Goal: Task Accomplishment & Management: Manage account settings

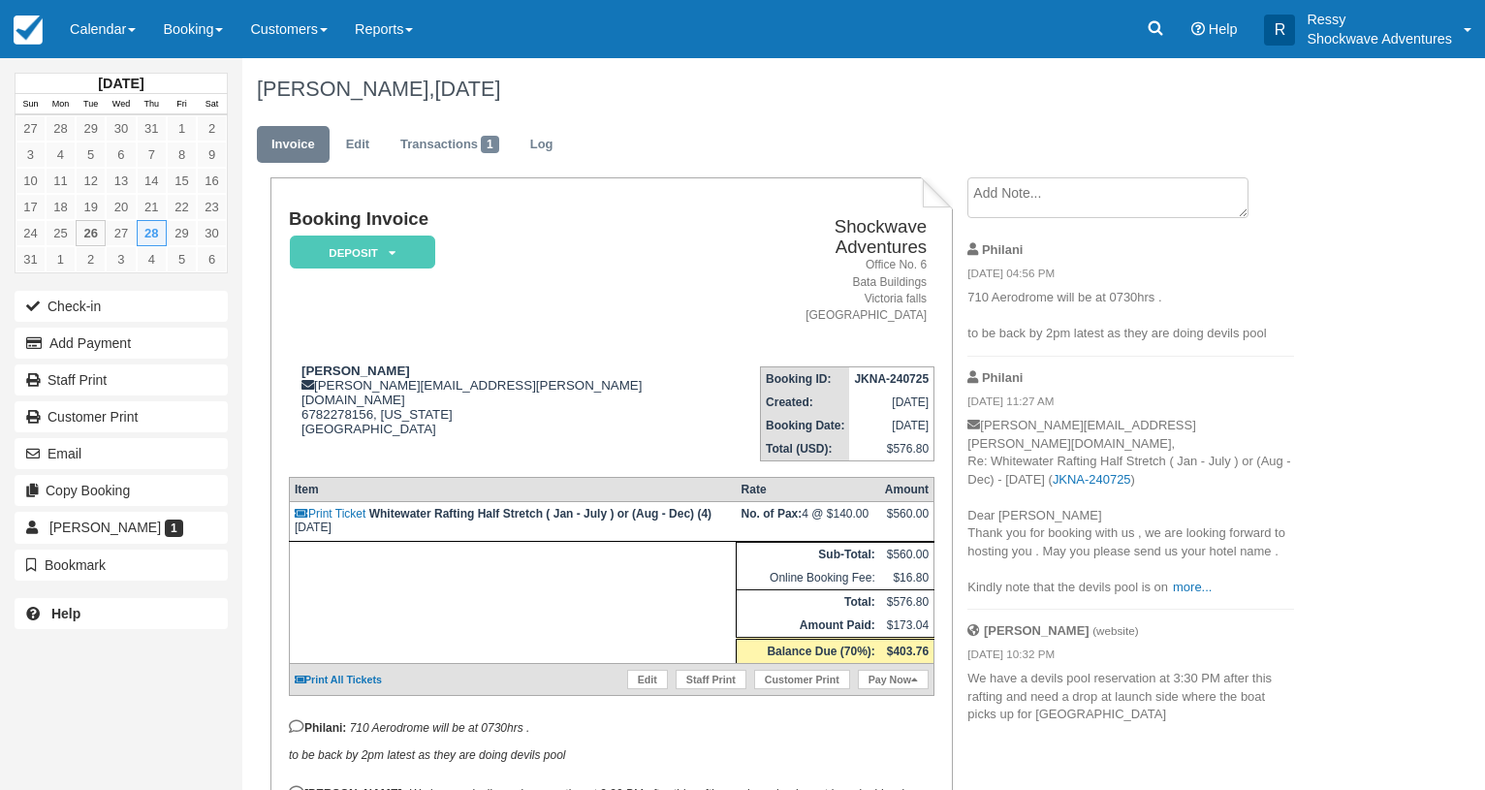
click at [918, 16] on div "Menu Calendar Customer Inventory Month Week Day Booking Daily Manifest Daily Li…" at bounding box center [742, 29] width 1485 height 58
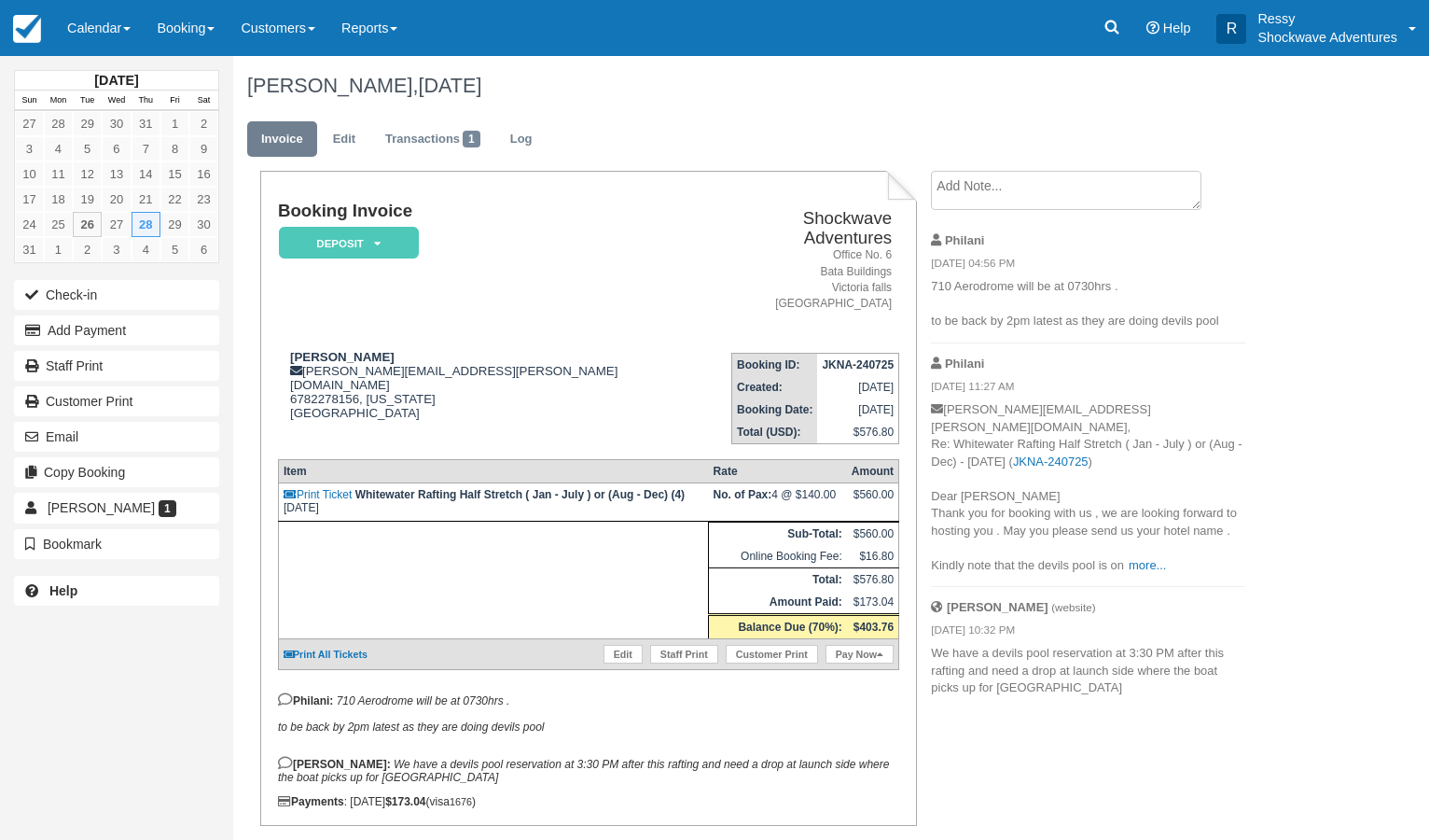
drag, startPoint x: 747, startPoint y: 139, endPoint x: 746, endPoint y: 111, distance: 28.0
click at [747, 137] on ul "Invoice Edit Transactions 1 Log" at bounding box center [769, 143] width 1044 height 56
drag, startPoint x: 771, startPoint y: 68, endPoint x: 777, endPoint y: 34, distance: 34.5
click at [777, 60] on div "Baskar Masilamani, August 28 2025" at bounding box center [769, 86] width 1072 height 60
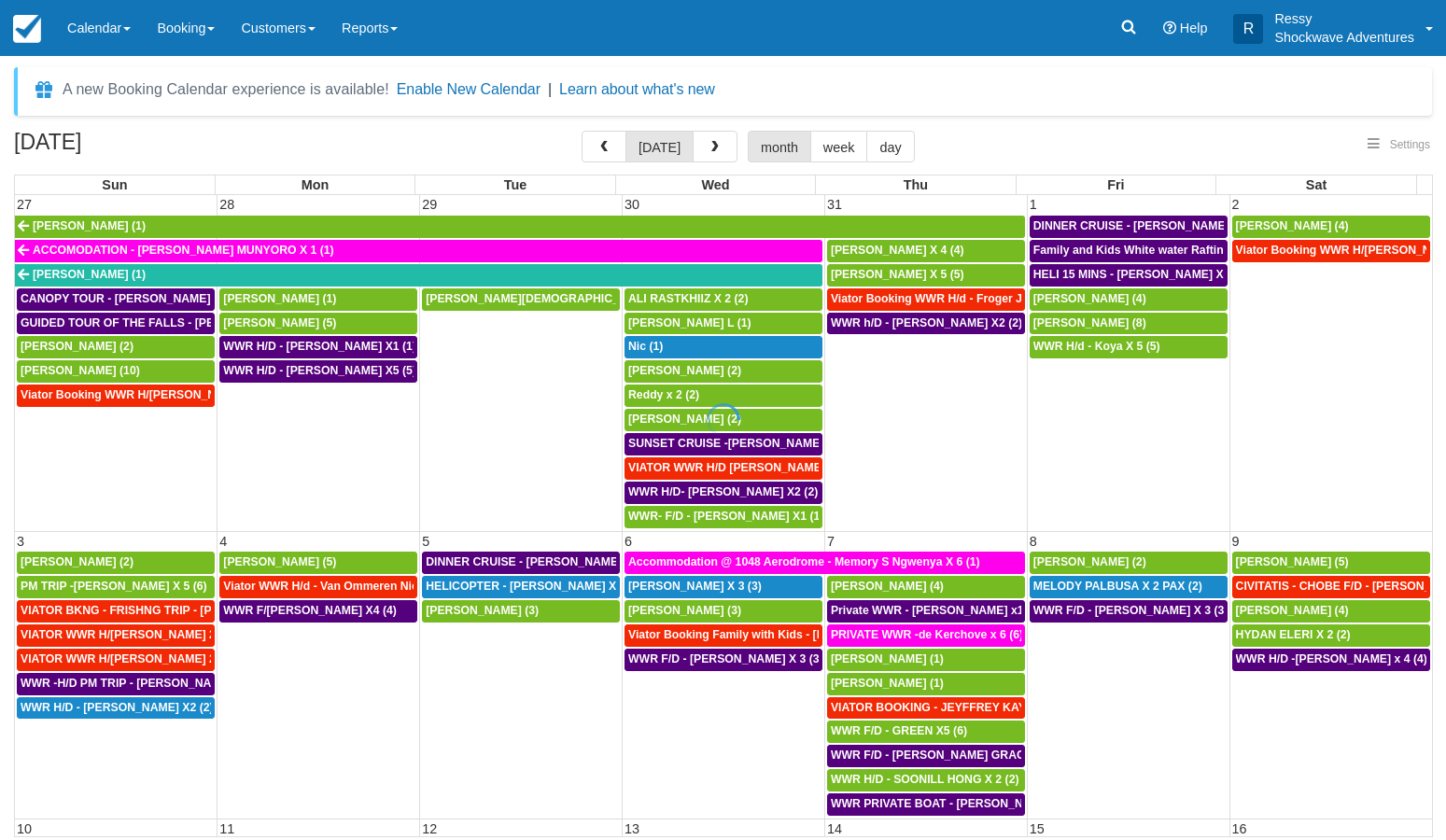
select select
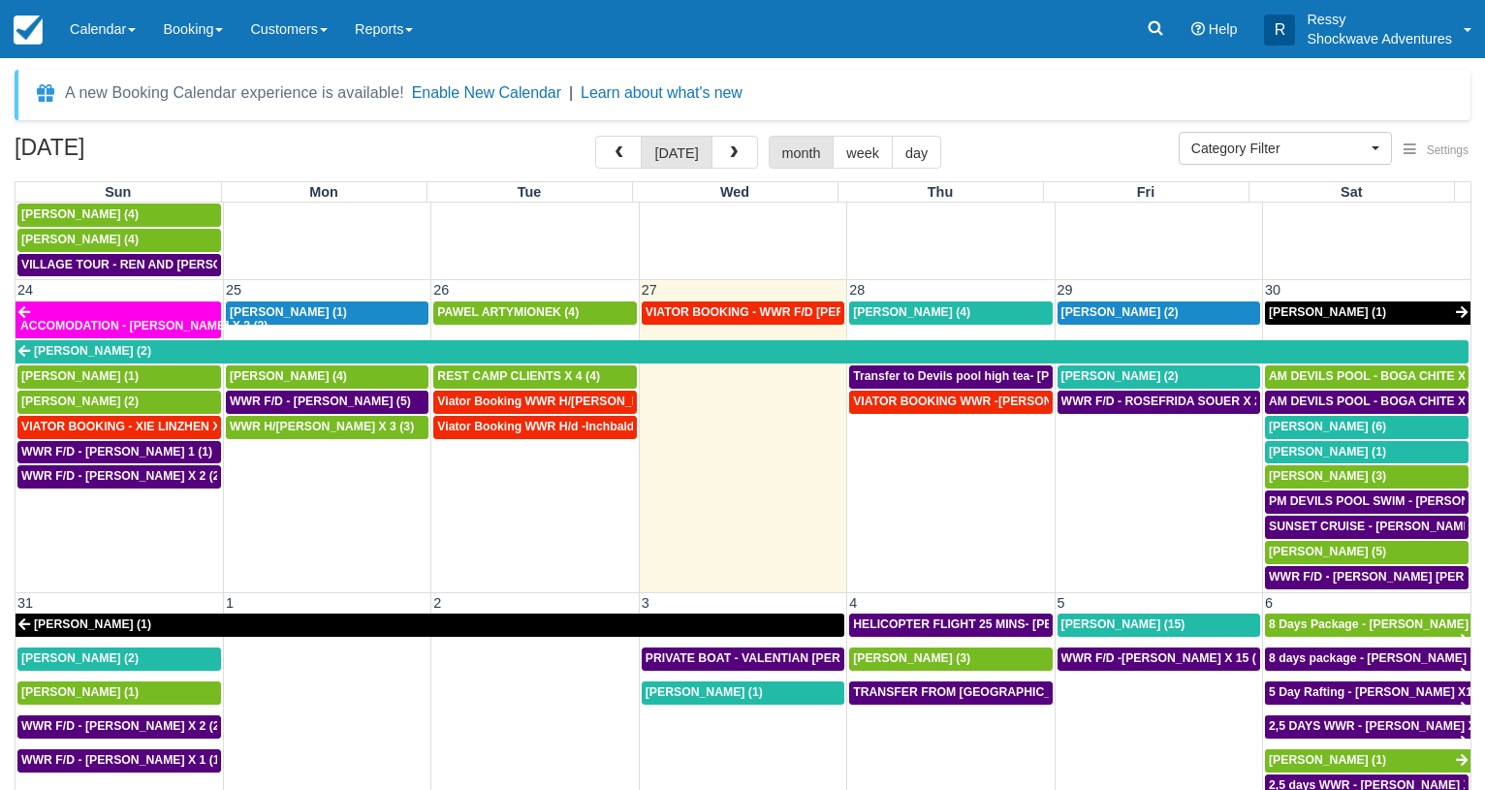
scroll to position [1246, 0]
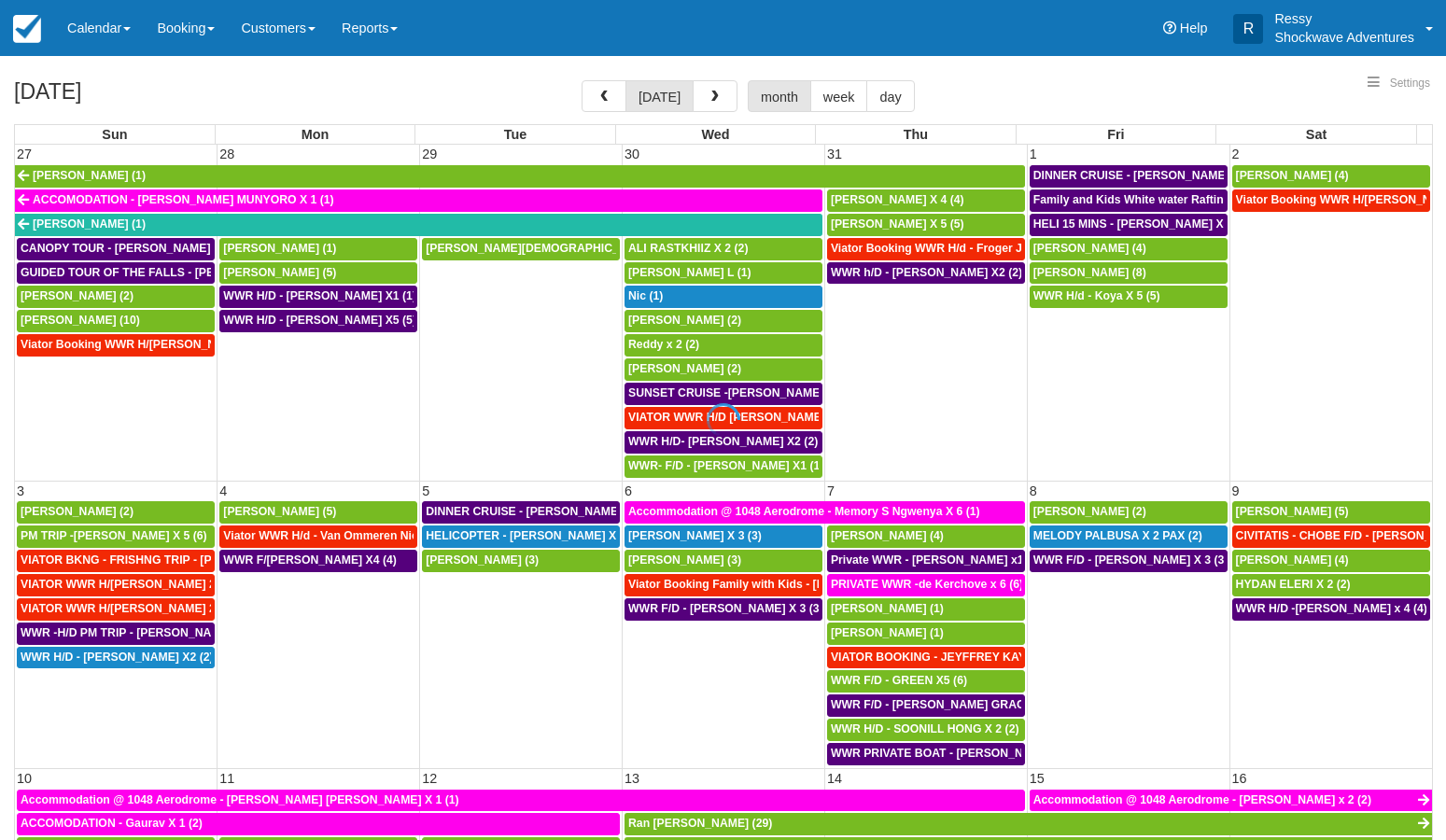
select select
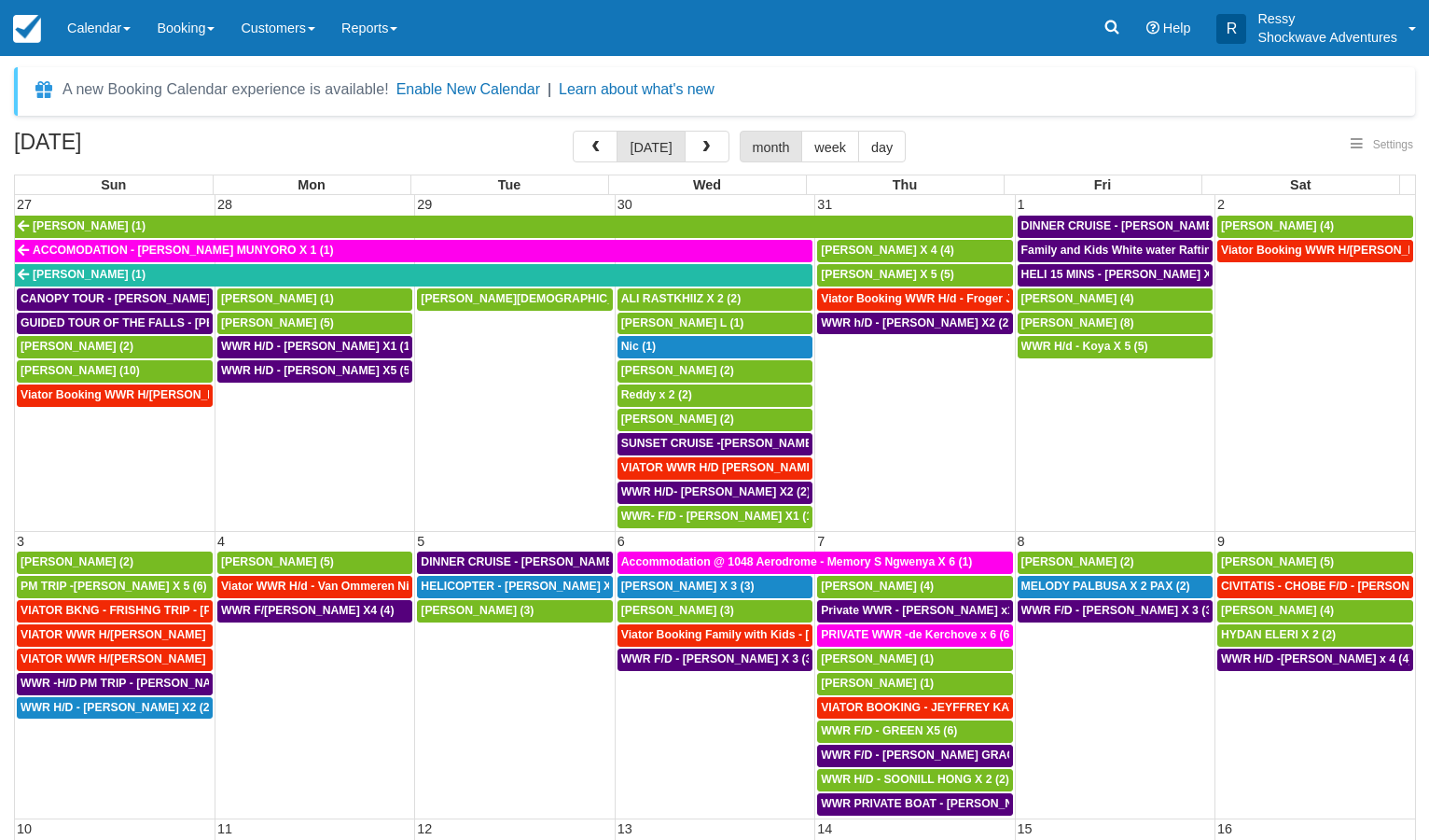
select select
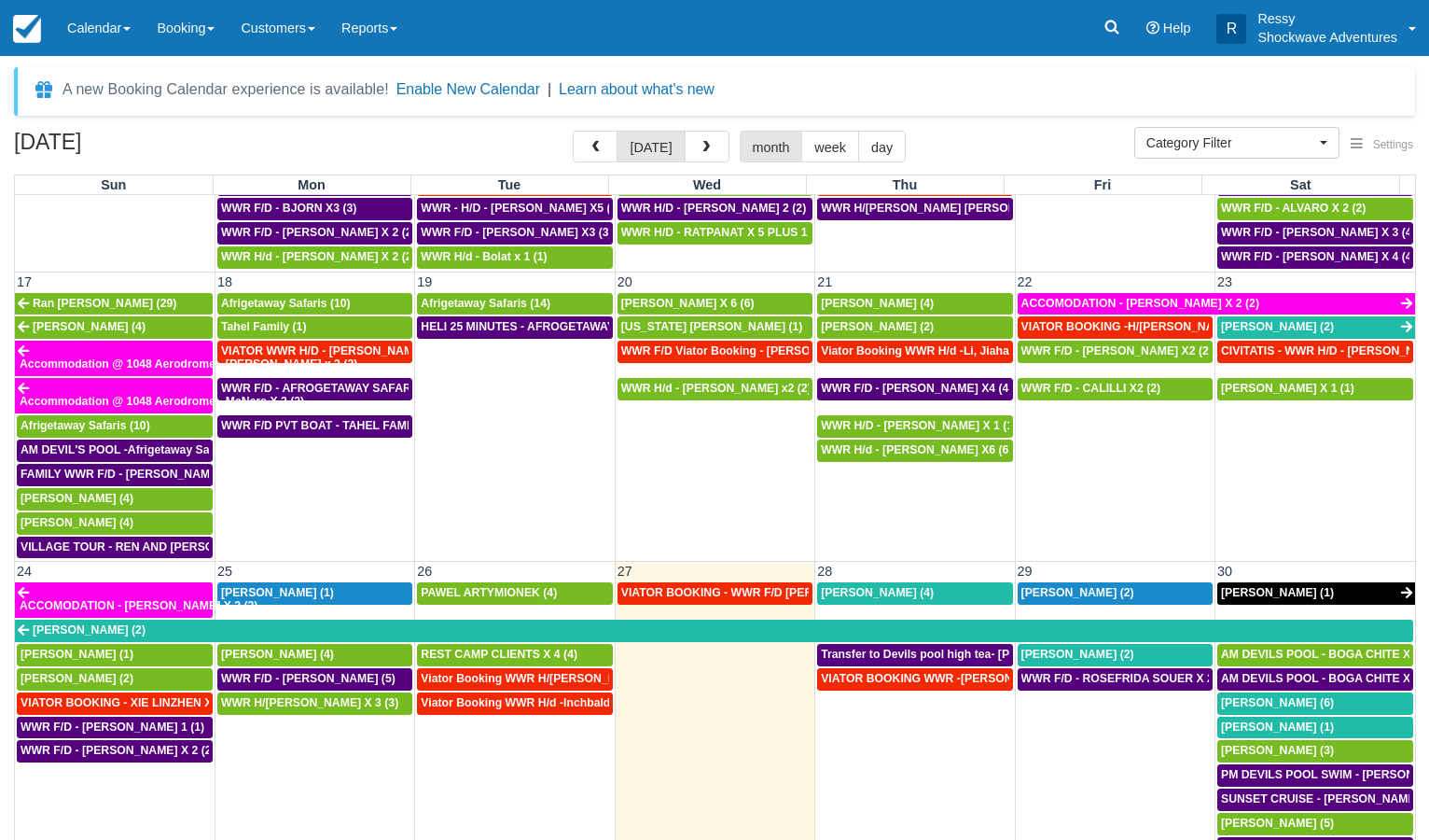
scroll to position [896, 0]
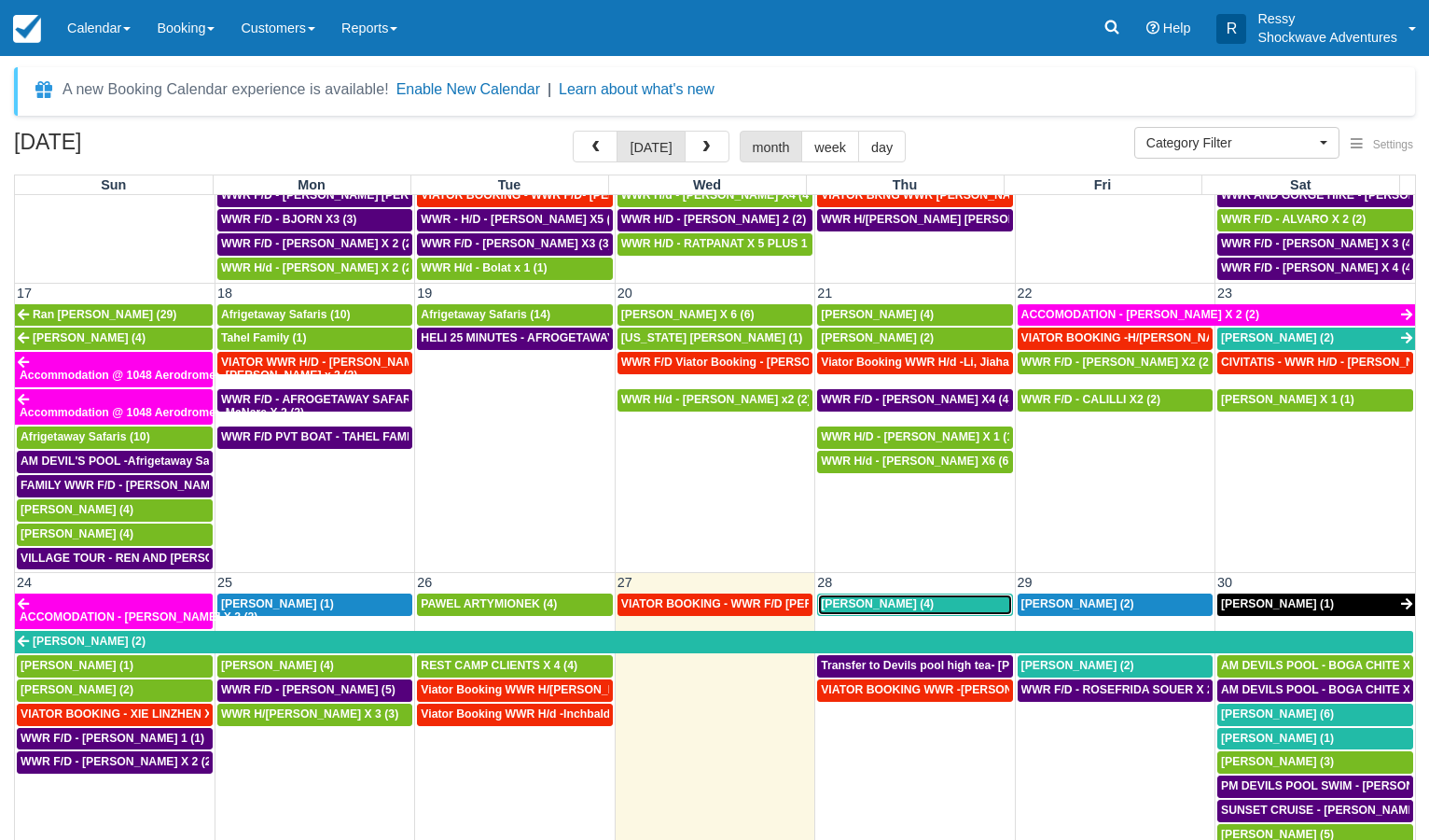
click at [861, 597] on link "[PERSON_NAME] (4)" at bounding box center [914, 604] width 195 height 22
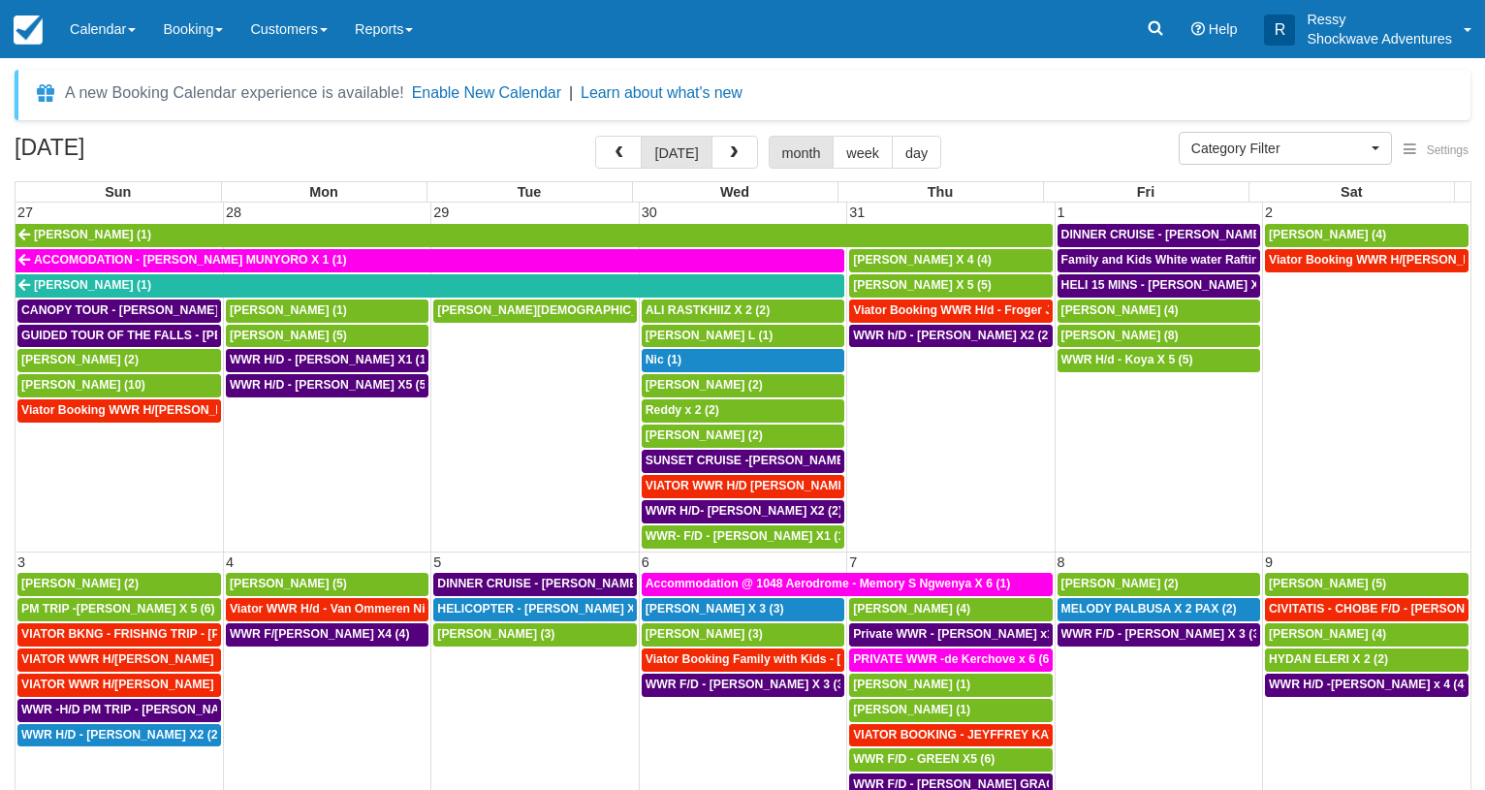
select select
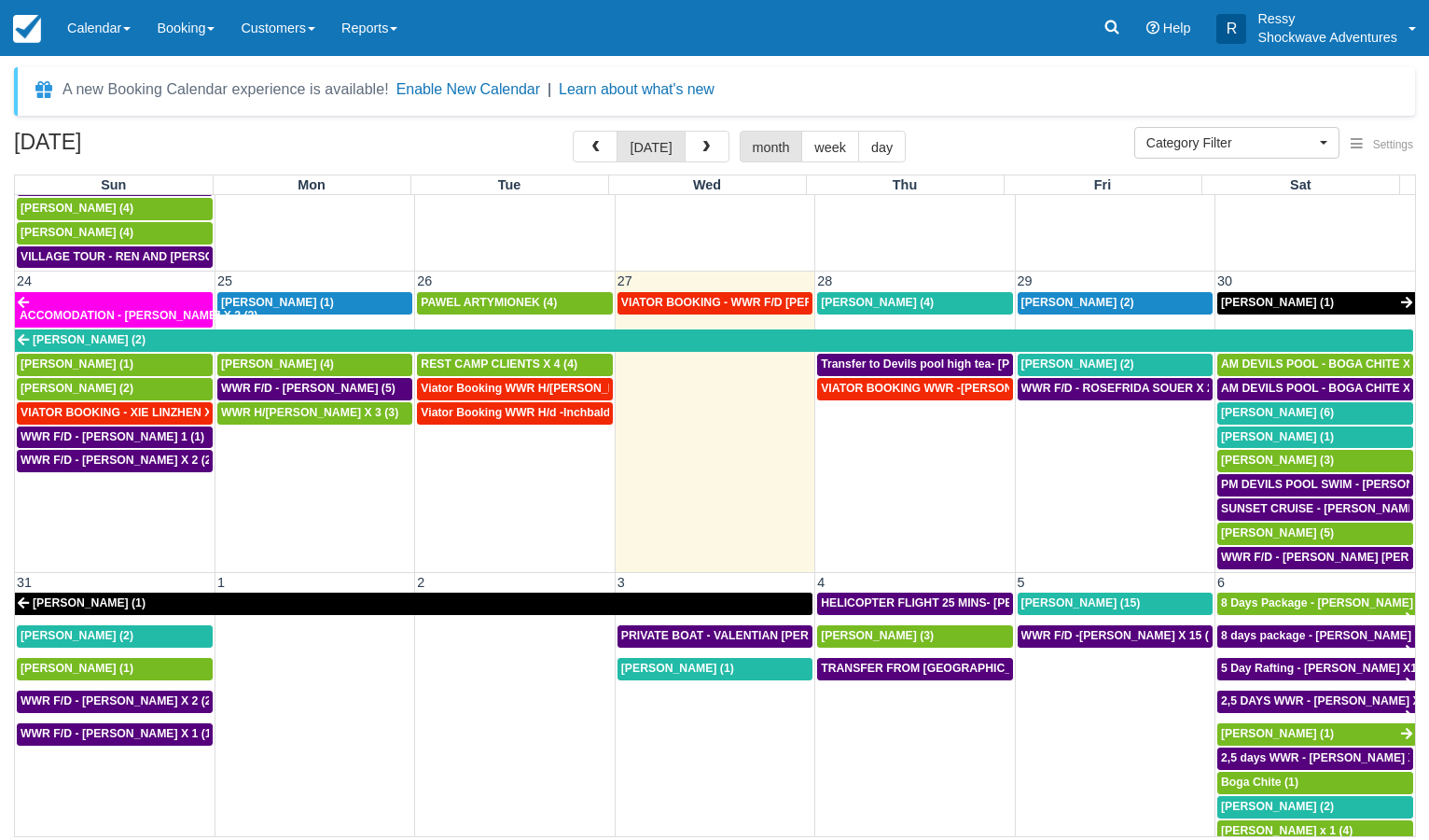
scroll to position [1199, 0]
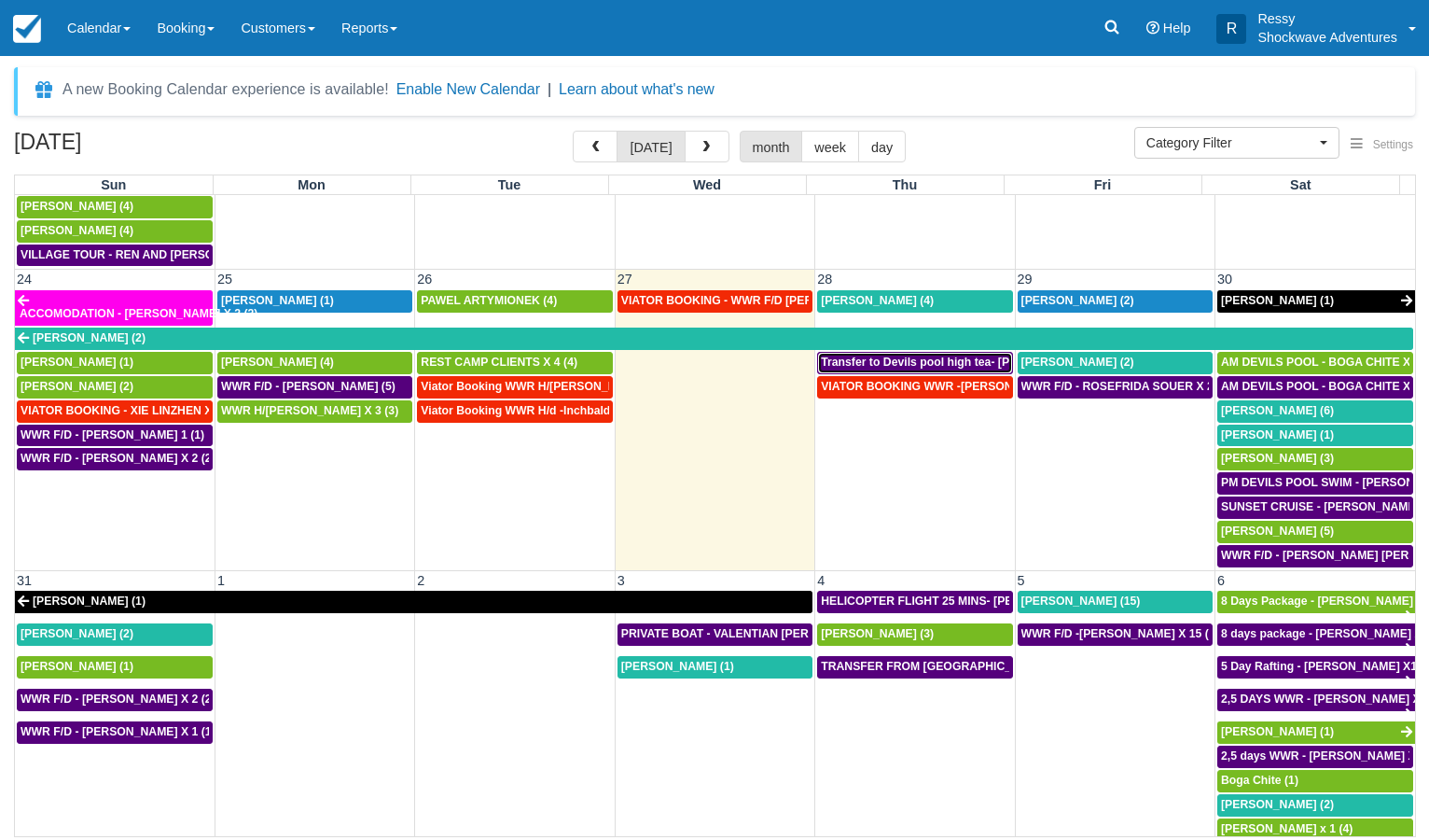
click at [908, 358] on span "Transfer to Devils pool high tea- [PERSON_NAME] X4 (4)" at bounding box center [974, 362] width 307 height 13
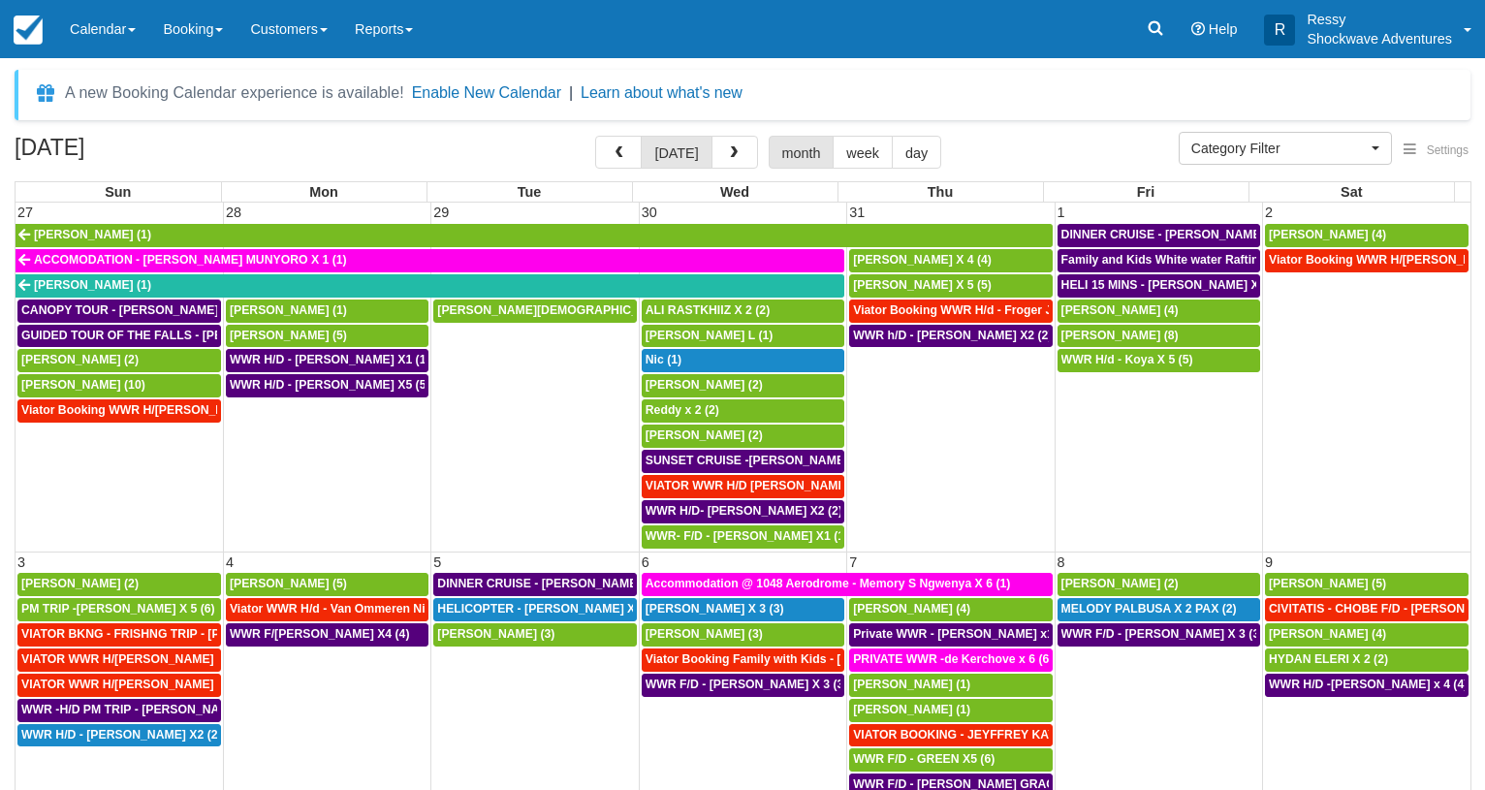
select select
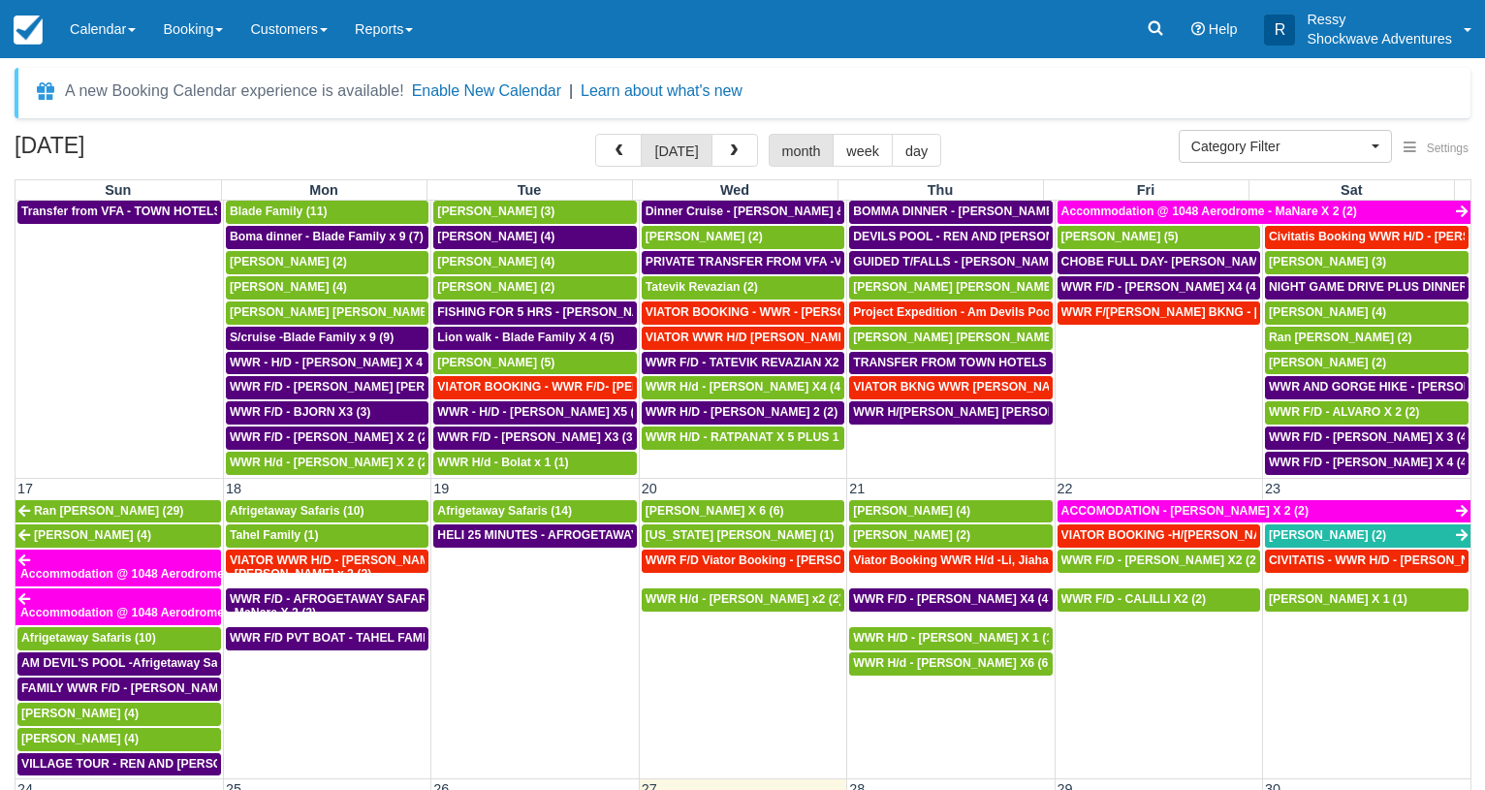
scroll to position [745, 0]
